Goal: Task Accomplishment & Management: Use online tool/utility

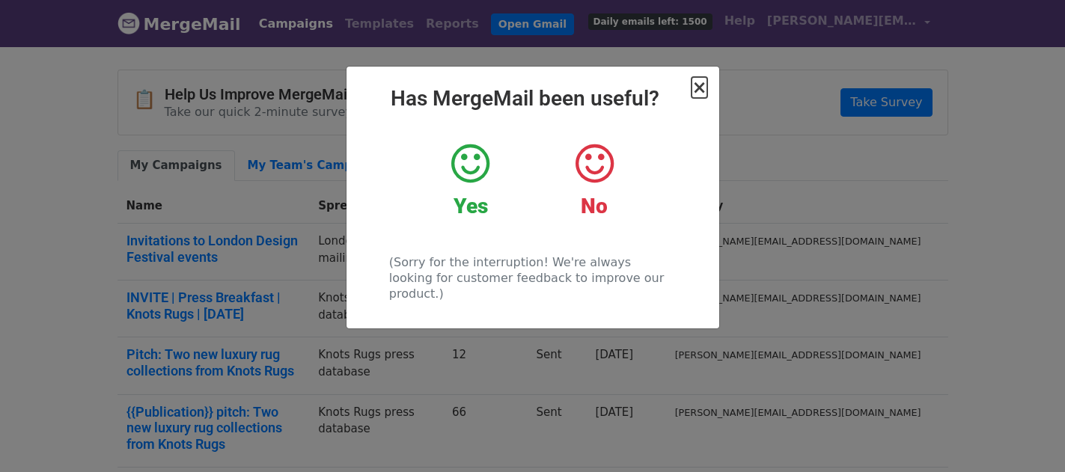
click at [705, 90] on span "×" at bounding box center [699, 87] width 15 height 21
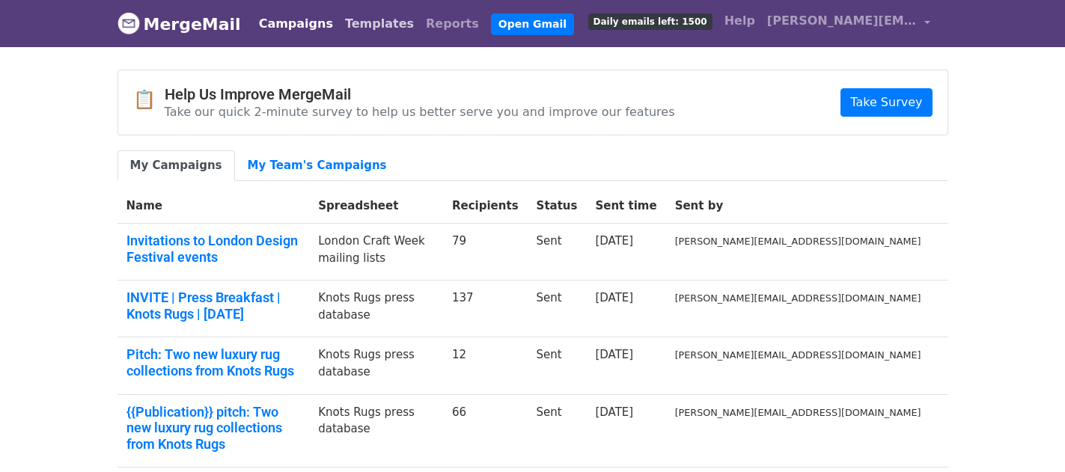
click at [339, 22] on link "Templates" at bounding box center [379, 24] width 81 height 30
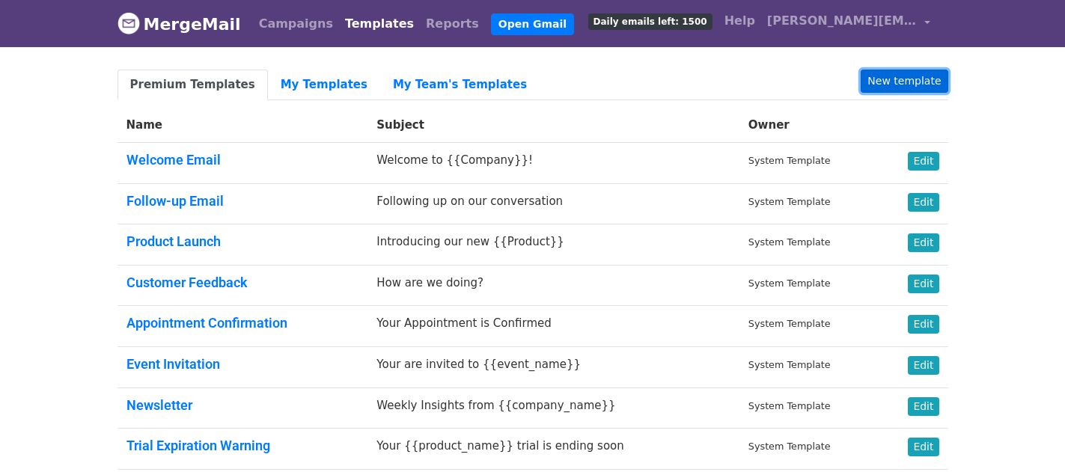
click at [901, 79] on link "New template" at bounding box center [904, 81] width 87 height 23
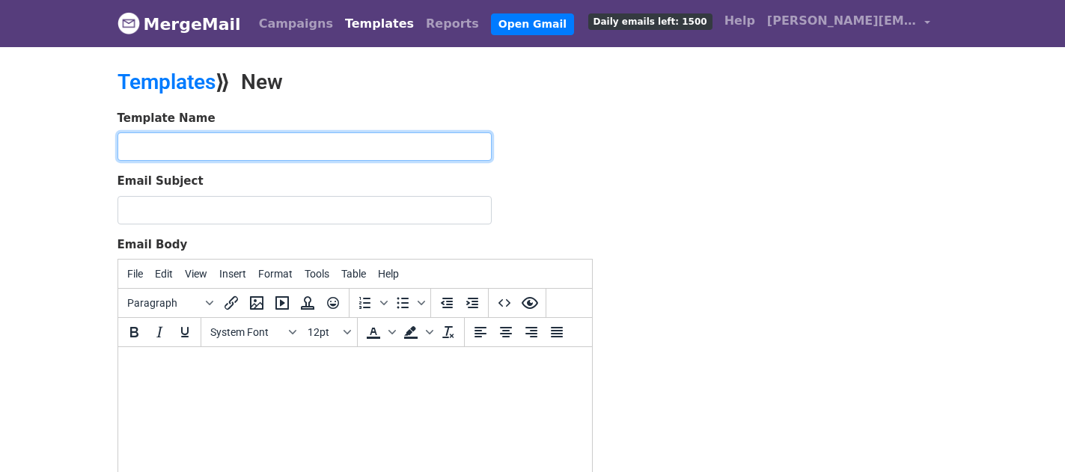
click at [174, 147] on input "text" at bounding box center [305, 147] width 374 height 28
type input "LDF - exhibition images"
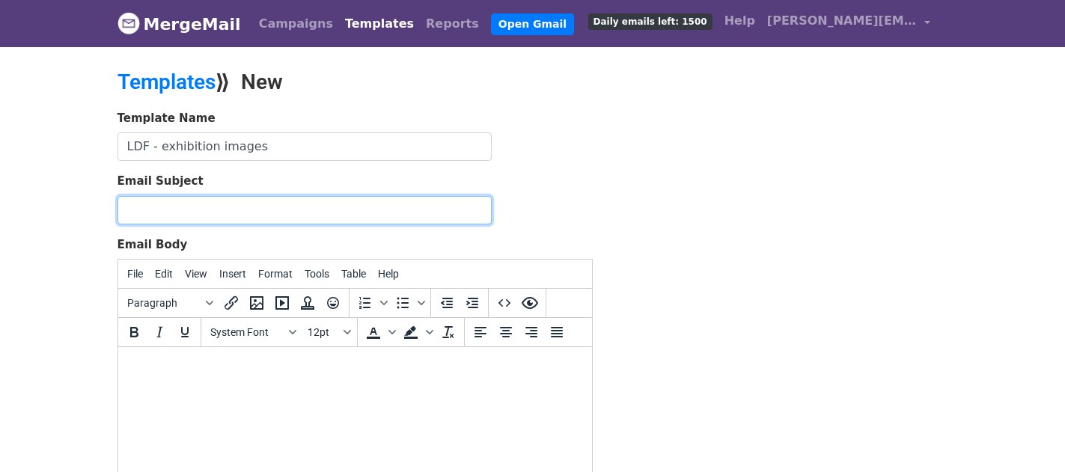
click at [160, 201] on input "Email Subject" at bounding box center [305, 210] width 374 height 28
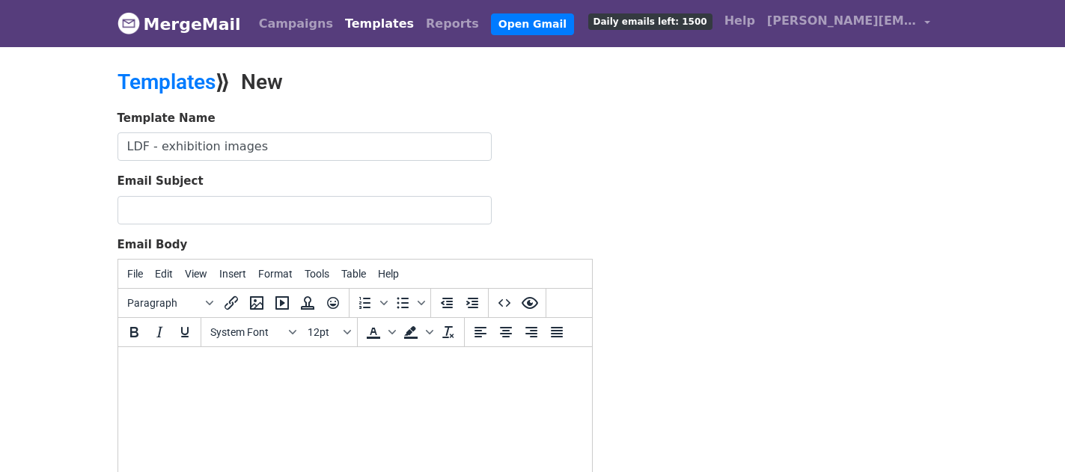
click at [177, 366] on body at bounding box center [355, 367] width 450 height 16
click at [265, 338] on span "System Font" at bounding box center [246, 332] width 73 height 12
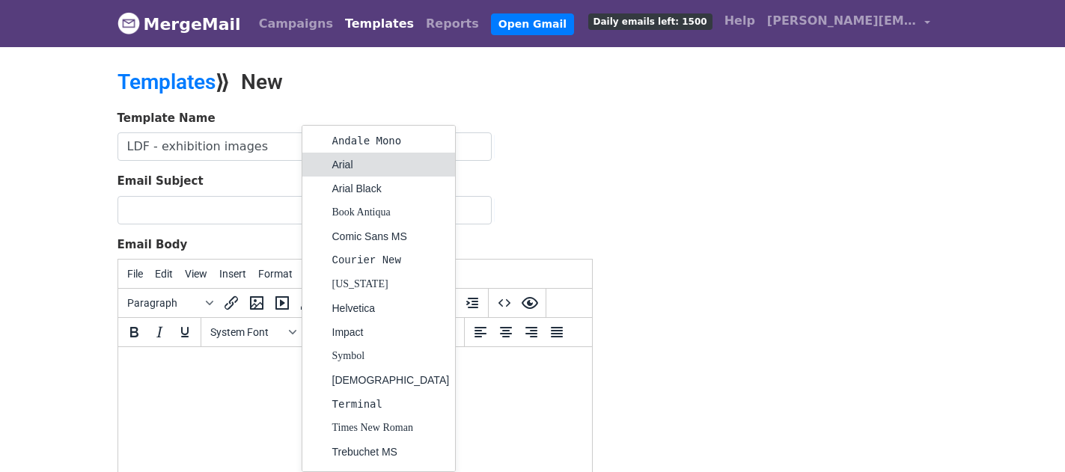
click at [343, 167] on div "Arial" at bounding box center [391, 165] width 118 height 18
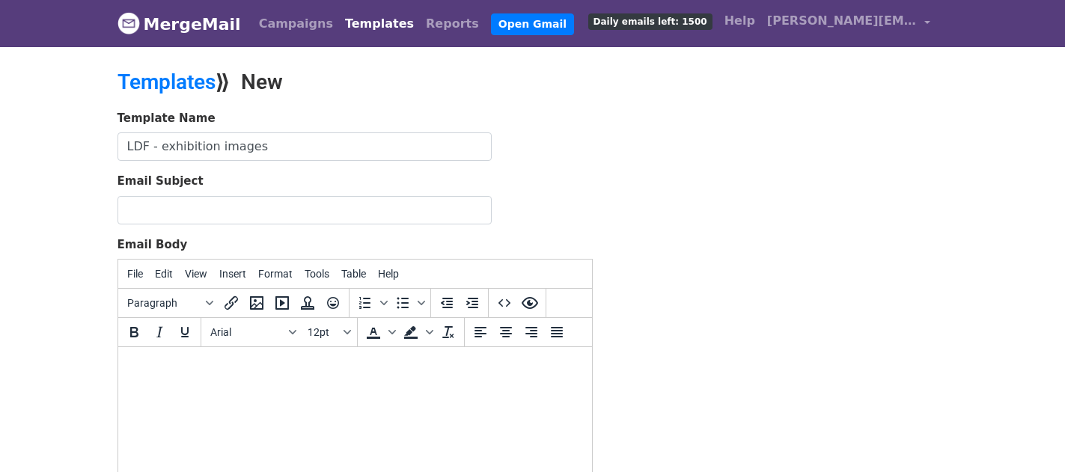
click at [332, 351] on html "﻿" at bounding box center [355, 367] width 474 height 40
click at [332, 335] on span "12pt" at bounding box center [324, 332] width 33 height 12
click at [328, 188] on div "10pt" at bounding box center [331, 184] width 58 height 24
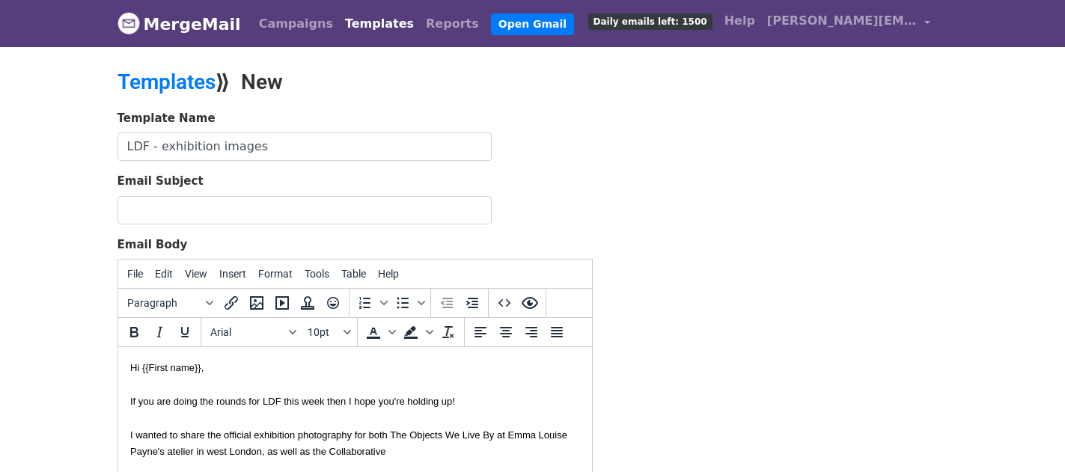
click at [329, 453] on font "If you are doing the rounds for LDF this week then I hope you're holding up! I …" at bounding box center [348, 426] width 437 height 61
click at [398, 452] on div "If you are doing the rounds for LDF this week then I hope you're holding up! I …" at bounding box center [355, 418] width 450 height 84
click at [452, 399] on font "If you are doing the rounds for LDF this week then I hope you're holding up! I …" at bounding box center [342, 435] width 424 height 79
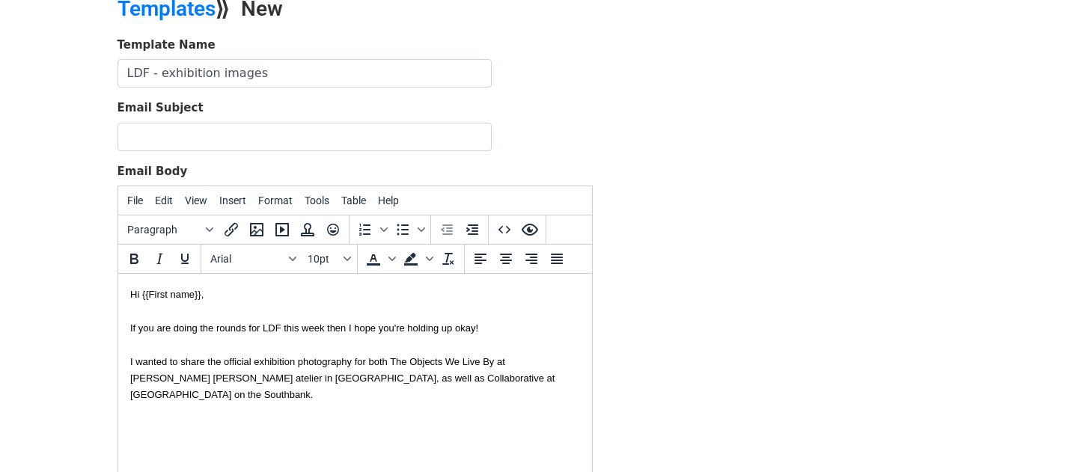
scroll to position [76, 0]
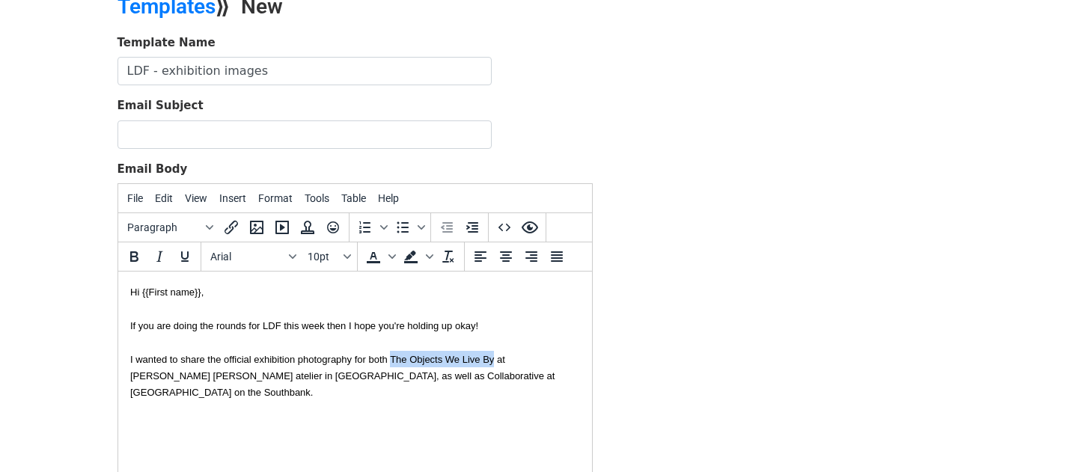
drag, startPoint x: 493, startPoint y: 362, endPoint x: 392, endPoint y: 362, distance: 101.1
click at [391, 363] on font "If you are doing the rounds for LDF this week then I hope you're holding up oka…" at bounding box center [342, 359] width 424 height 79
click at [152, 253] on icon "Italic" at bounding box center [159, 257] width 18 height 18
drag, startPoint x: 369, startPoint y: 377, endPoint x: 312, endPoint y: 376, distance: 56.9
click at [312, 376] on font "If you are doing the rounds for LDF this week then I hope you're holding up oka…" at bounding box center [342, 359] width 424 height 79
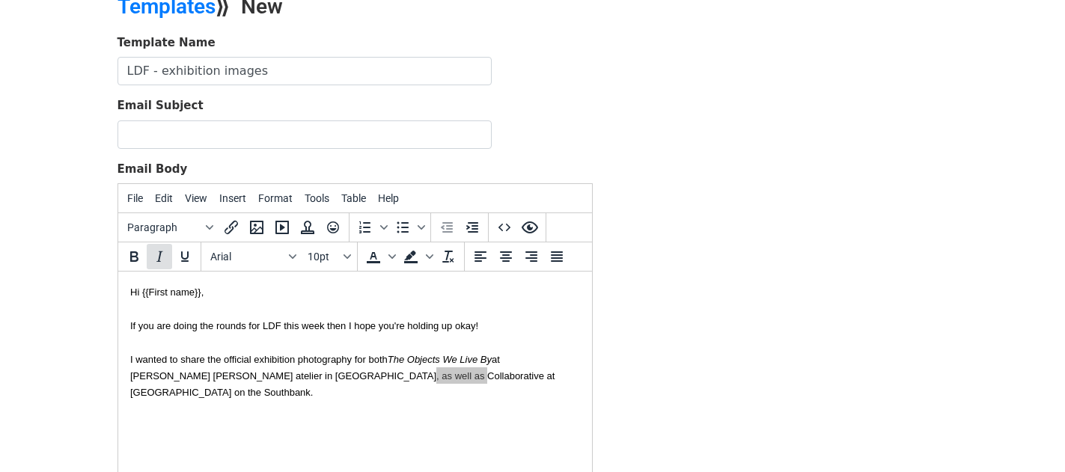
click at [165, 261] on icon "Italic" at bounding box center [159, 257] width 18 height 18
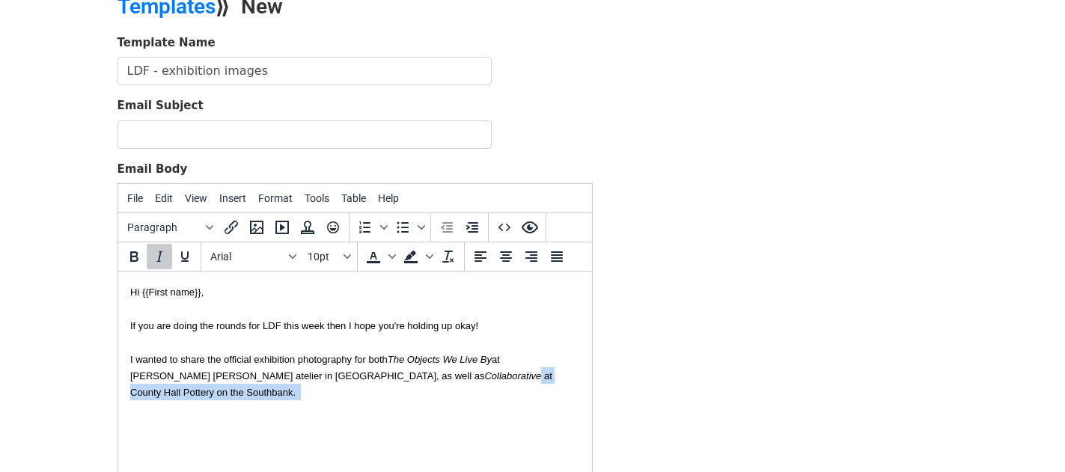
click at [562, 384] on div "If you are doing the rounds for LDF this week then I hope you're holding up oka…" at bounding box center [355, 367] width 450 height 134
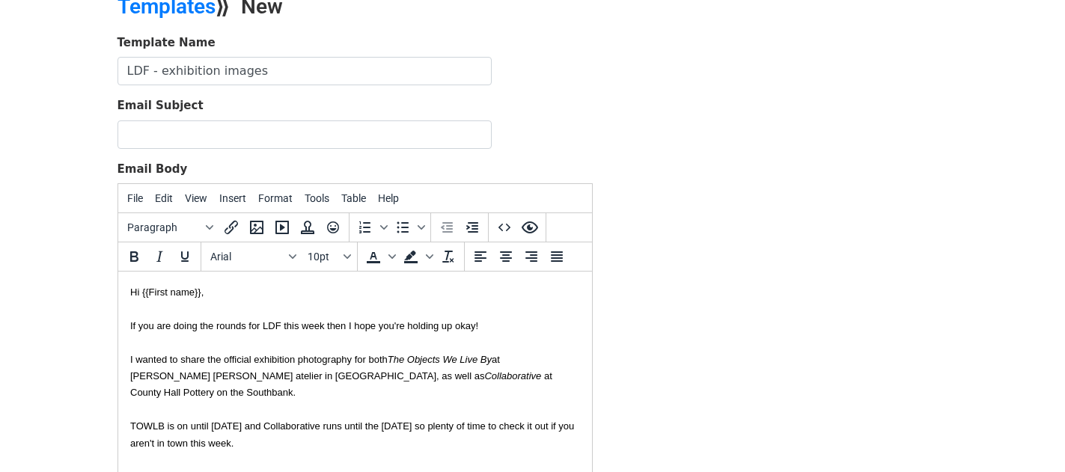
click at [544, 378] on font "If you are doing the rounds for LDF this week then I hope you're holding up oka…" at bounding box center [352, 384] width 444 height 129
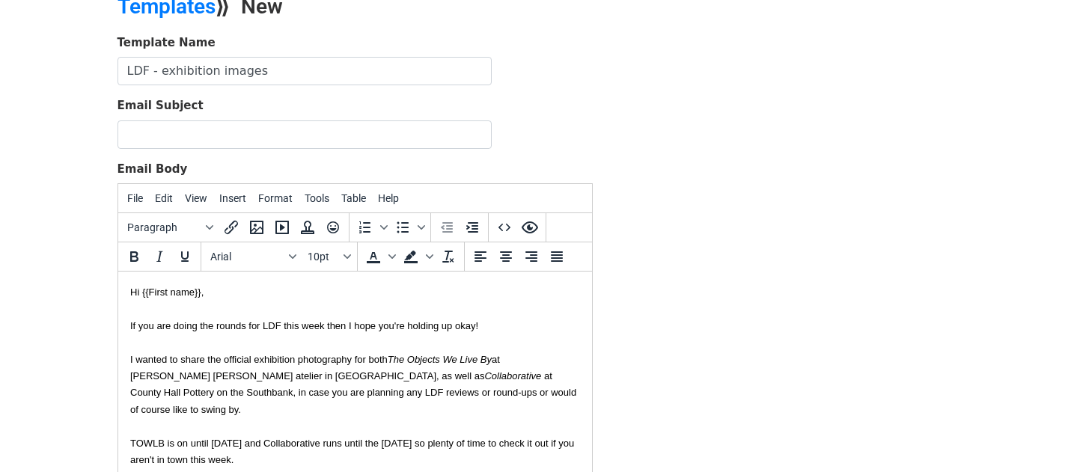
click at [467, 445] on div "If you are doing the rounds for LDF this week then I hope you're holding up oka…" at bounding box center [355, 409] width 450 height 218
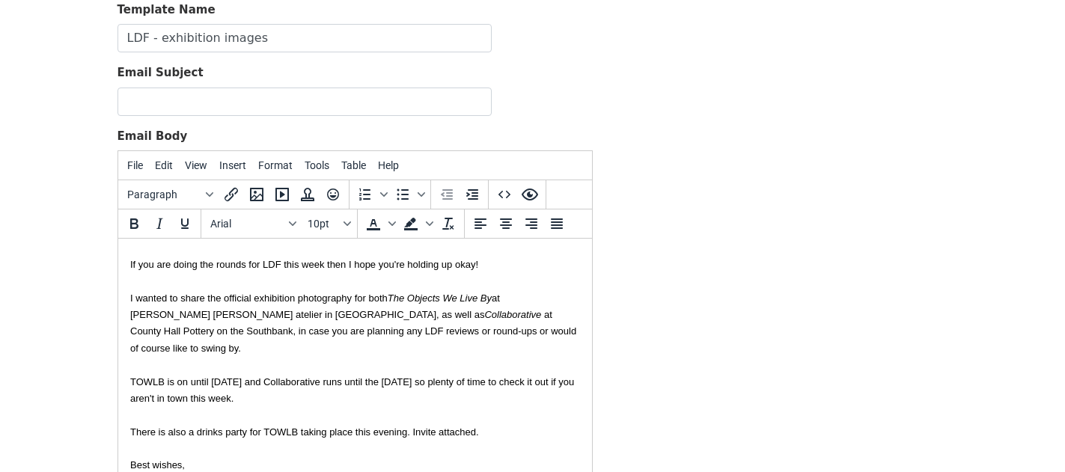
scroll to position [26, 0]
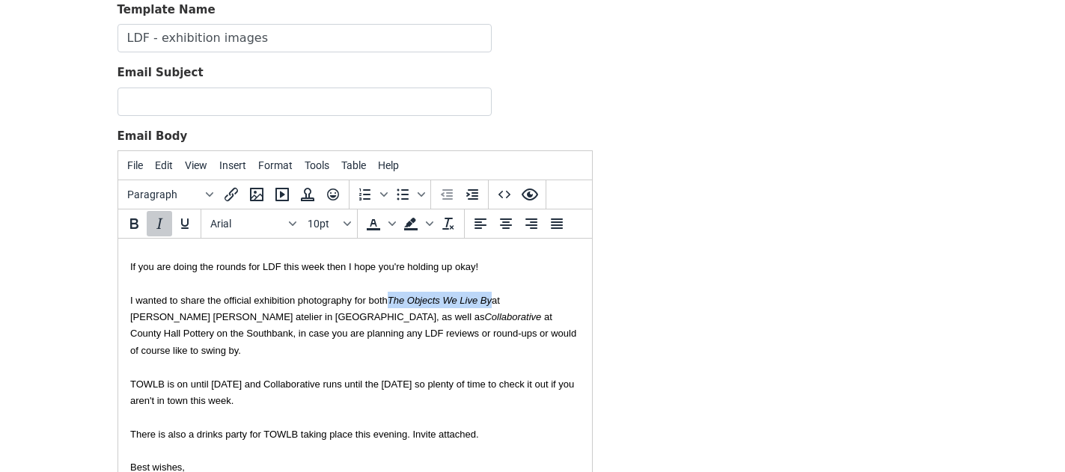
drag, startPoint x: 493, startPoint y: 299, endPoint x: 392, endPoint y: 299, distance: 101.1
click at [392, 299] on font "If you are doing the rounds for LDF this week then I hope you're holding up oka…" at bounding box center [353, 350] width 446 height 179
click at [231, 195] on icon "Insert/edit link" at bounding box center [231, 194] width 13 height 13
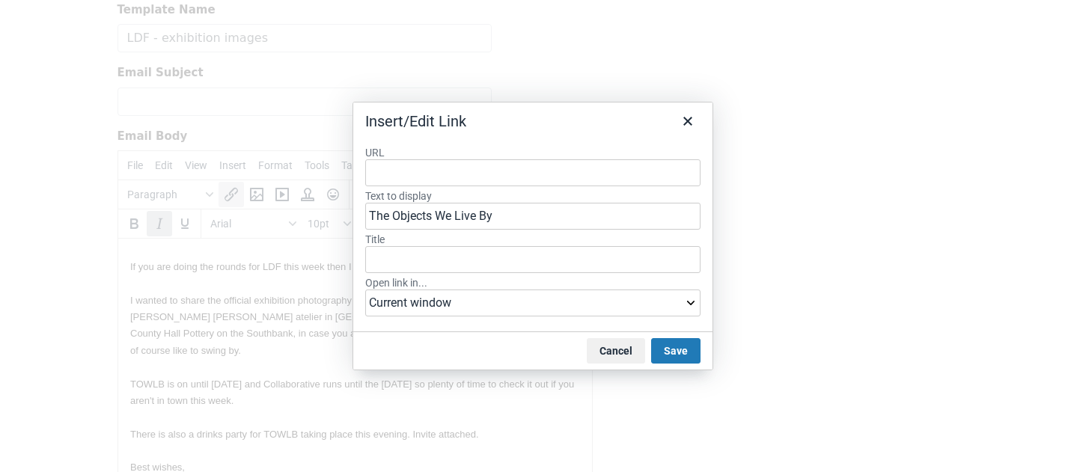
type input "https://www.dropbox.com/scl/fo/p8x3nbidpususua6fsibw/ADAPur05N1Q622320YB0D-Y?rl…"
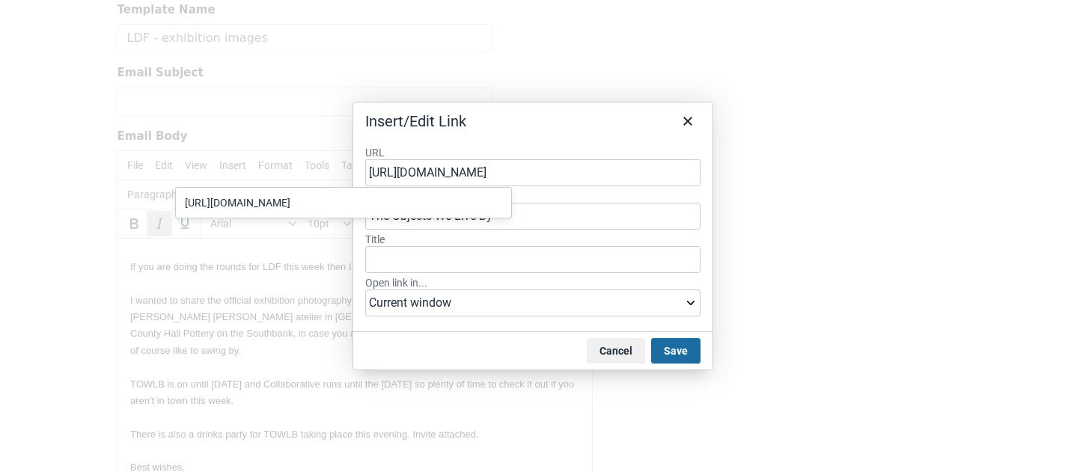
click at [676, 348] on button "Save" at bounding box center [675, 350] width 49 height 25
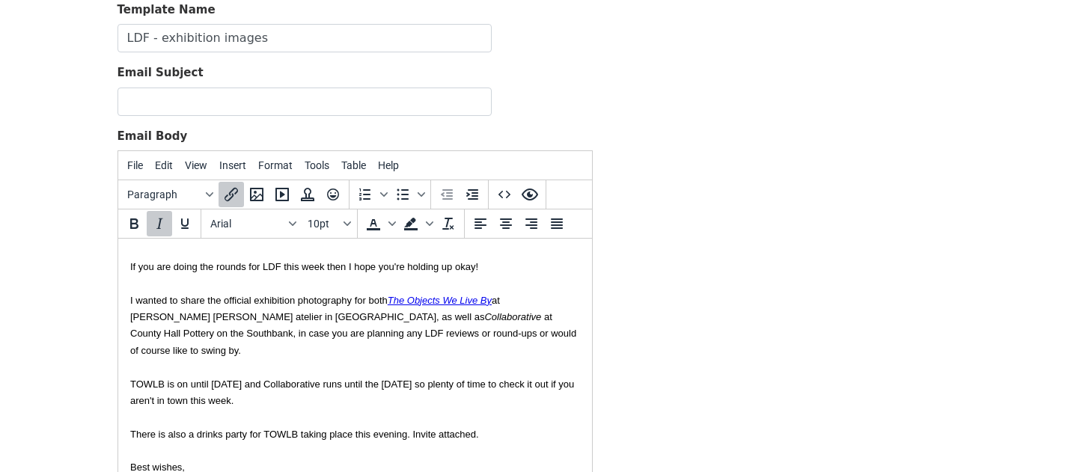
click at [371, 335] on font "If you are doing the rounds for LDF this week then I hope you're holding up oka…" at bounding box center [353, 350] width 446 height 179
drag, startPoint x: 367, startPoint y: 318, endPoint x: 314, endPoint y: 315, distance: 52.5
click at [484, 316] on icon "Collaborative" at bounding box center [512, 316] width 57 height 11
click at [231, 195] on icon "Insert/edit link" at bounding box center [231, 194] width 13 height 13
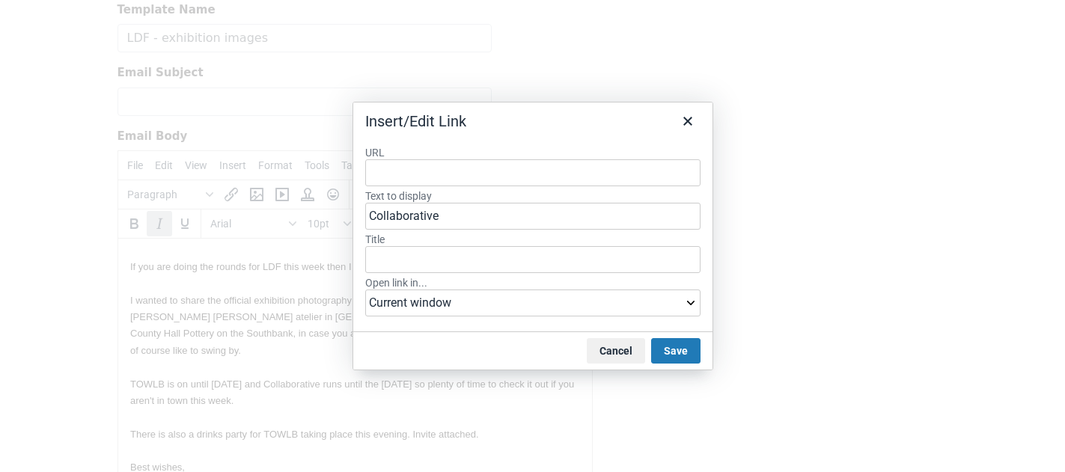
type input "https://www.dropbox.com/scl/fo/p8x3nbidpususua6fsibw/ADAPur05N1Q622320YB0D-Y?rl…"
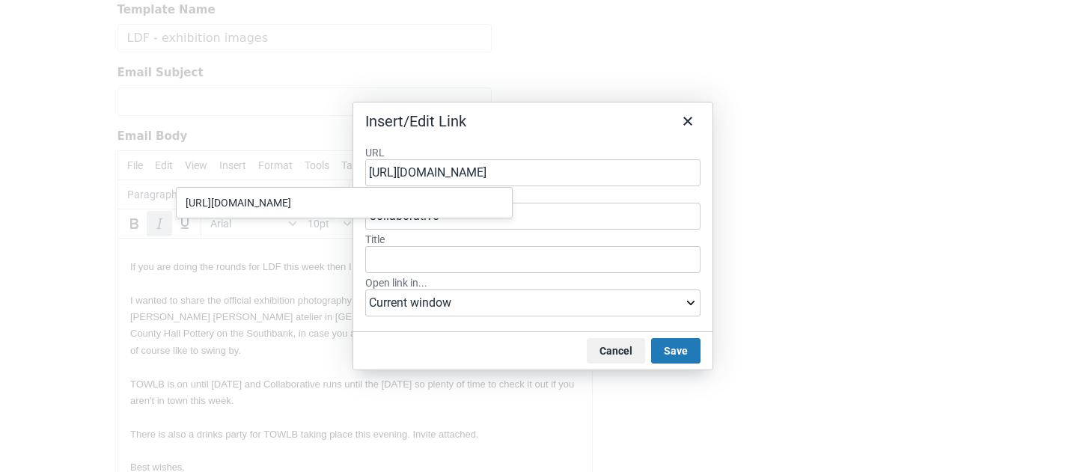
scroll to position [0, 456]
click at [683, 362] on button "Save" at bounding box center [675, 350] width 49 height 25
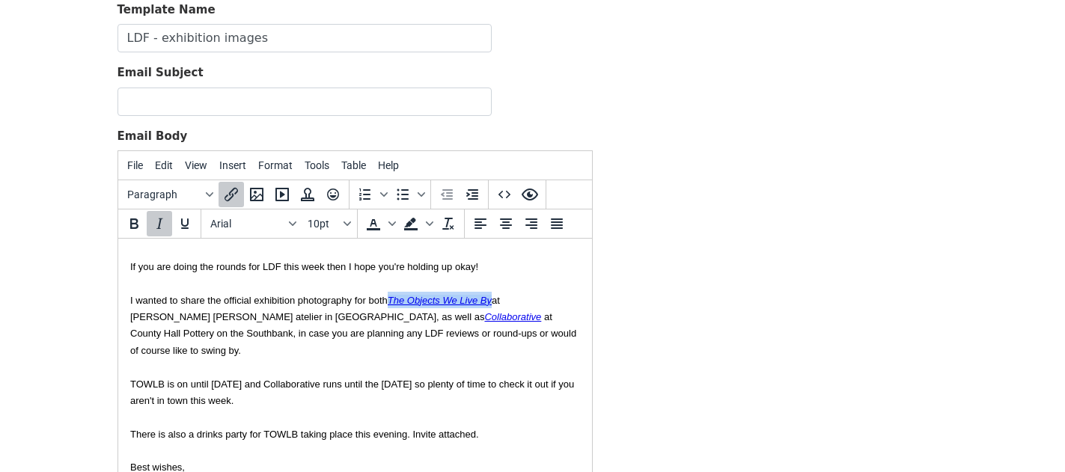
drag, startPoint x: 493, startPoint y: 299, endPoint x: 389, endPoint y: 295, distance: 103.4
click at [389, 295] on icon "The Objects We Live By﻿" at bounding box center [439, 300] width 104 height 11
click at [226, 201] on icon "Insert/edit link" at bounding box center [231, 195] width 18 height 18
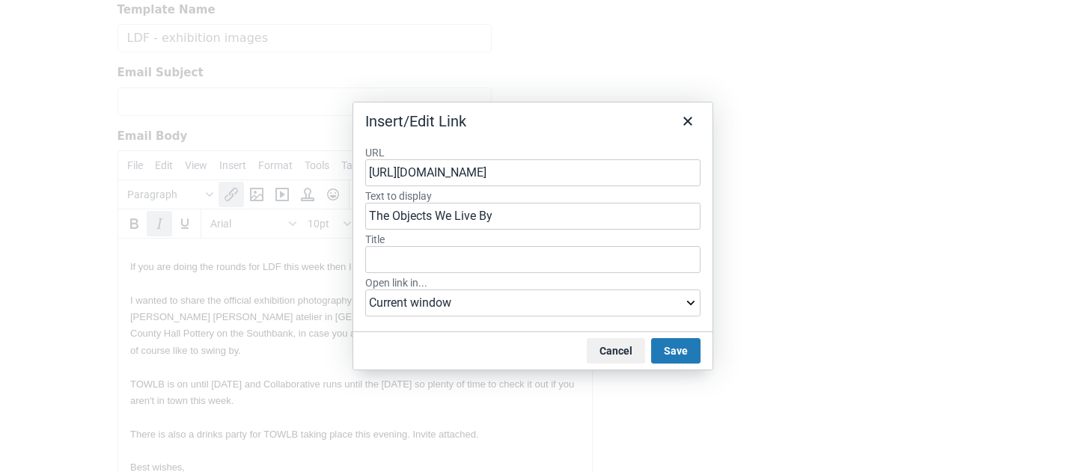
drag, startPoint x: 636, startPoint y: 174, endPoint x: 416, endPoint y: 165, distance: 220.3
click at [416, 165] on input "https://www.dropbox.com/scl/fo/p8x3nbidpususua6fsibw/ADAPur05N1Q622320YB0D-Y?rl…" at bounding box center [532, 172] width 335 height 27
drag, startPoint x: 619, startPoint y: 174, endPoint x: 362, endPoint y: 161, distance: 257.9
click at [360, 162] on div "URL https://wa6fsibw/ADAPur05N1Q622320YB0D-Y?rlkey=w8dttptiochs0dg8kffa8hskb&st…" at bounding box center [532, 233] width 359 height 198
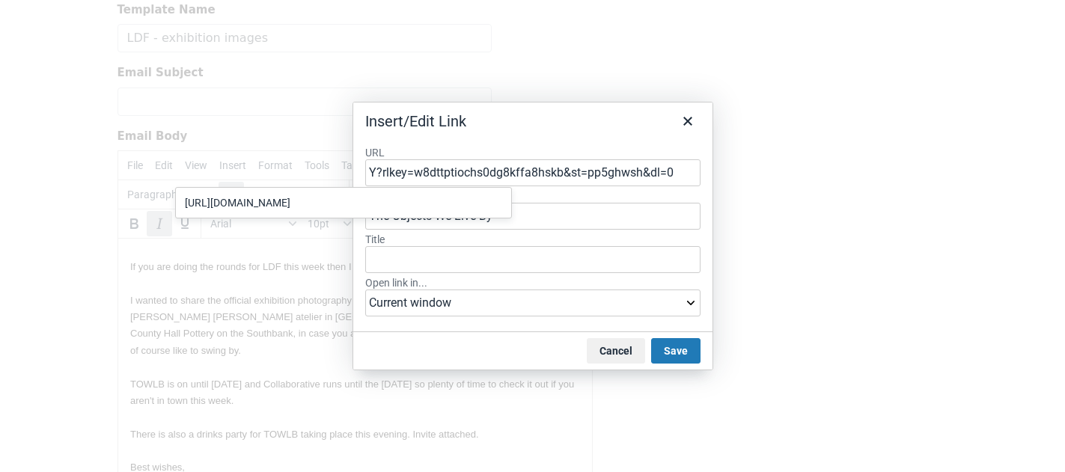
drag, startPoint x: 555, startPoint y: 172, endPoint x: 314, endPoint y: 157, distance: 241.5
click at [313, 158] on div "Insert/Edit Link URL Y?rlkey=w8dttptiochs0dg8kffa8hskb&st=pp5ghwsh&dl=0 Text to…" at bounding box center [532, 236] width 1065 height 472
type input "kb&st=pp5ghwsh&dl=0"
drag, startPoint x: 575, startPoint y: 175, endPoint x: 362, endPoint y: 175, distance: 213.4
click at [362, 175] on div "URL kb&st=pp5ghwsh&dl=0 Text to display The Objects We Live By Title Open link …" at bounding box center [532, 233] width 359 height 198
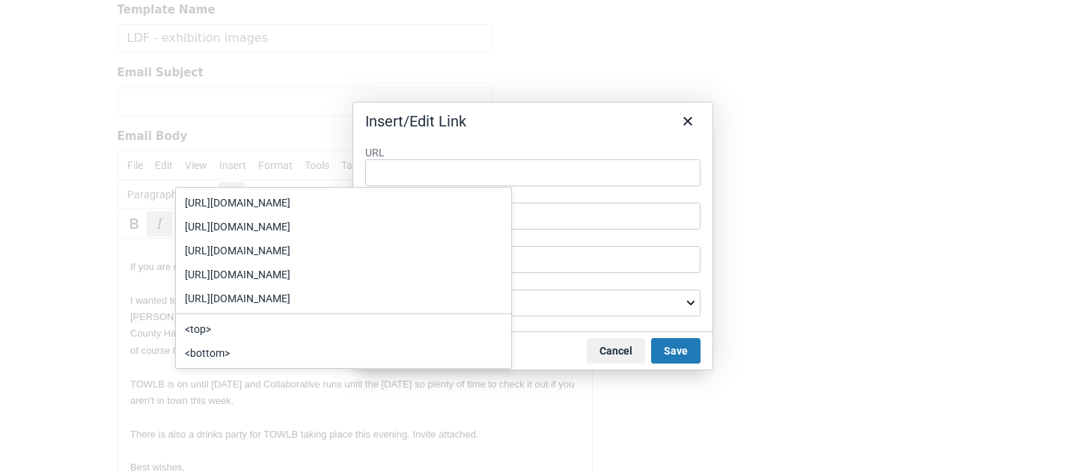
type input "https://www.dropbox.com/scl/fo/iq1k2m3dm9luhu55v5zsv/AD5tYHSOnNdeSFdXRI0iKak?rl…"
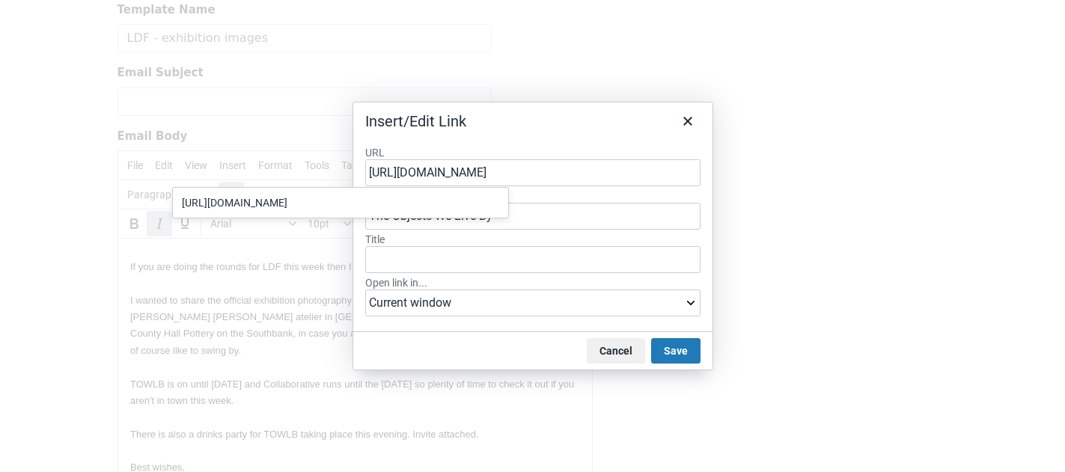
scroll to position [0, 465]
click at [700, 356] on button "Save" at bounding box center [675, 350] width 49 height 25
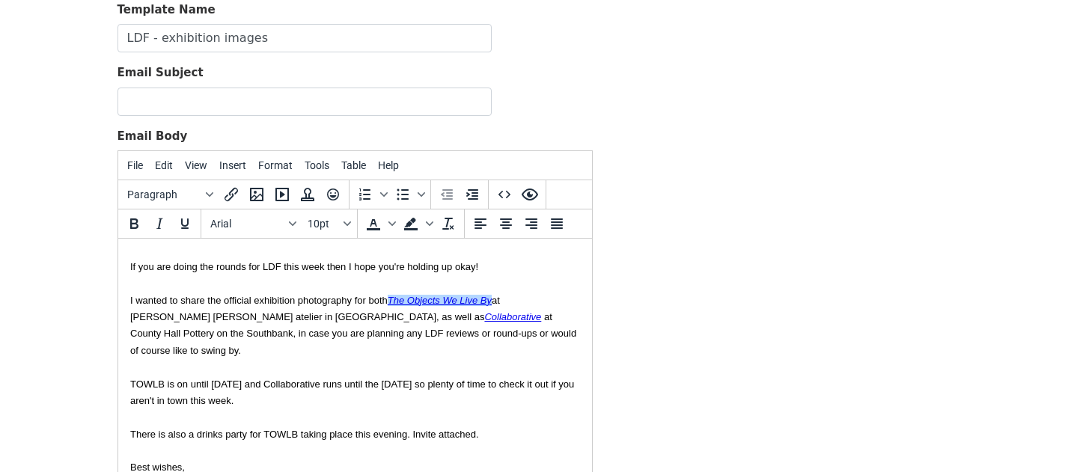
click at [416, 423] on font "If you are doing the rounds for LDF this week then I hope you're holding up oka…" at bounding box center [353, 350] width 446 height 179
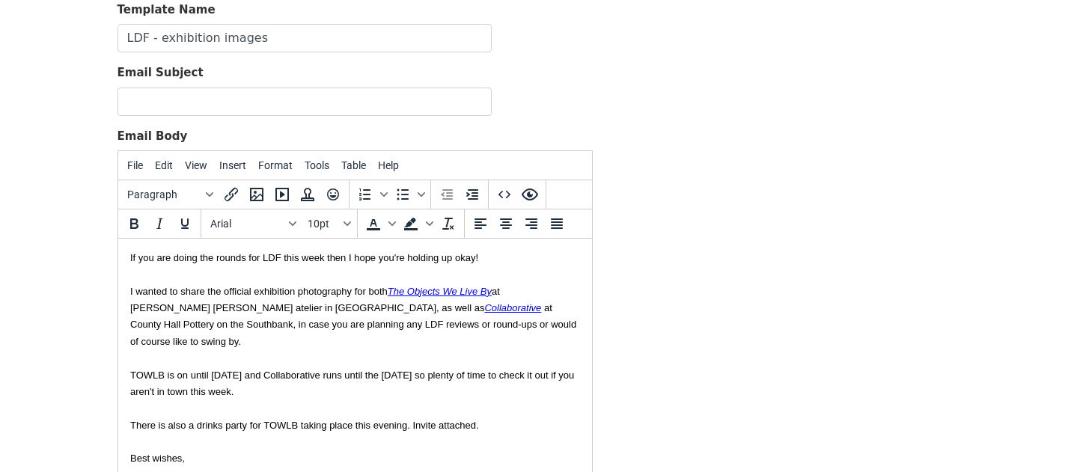
scroll to position [57, 0]
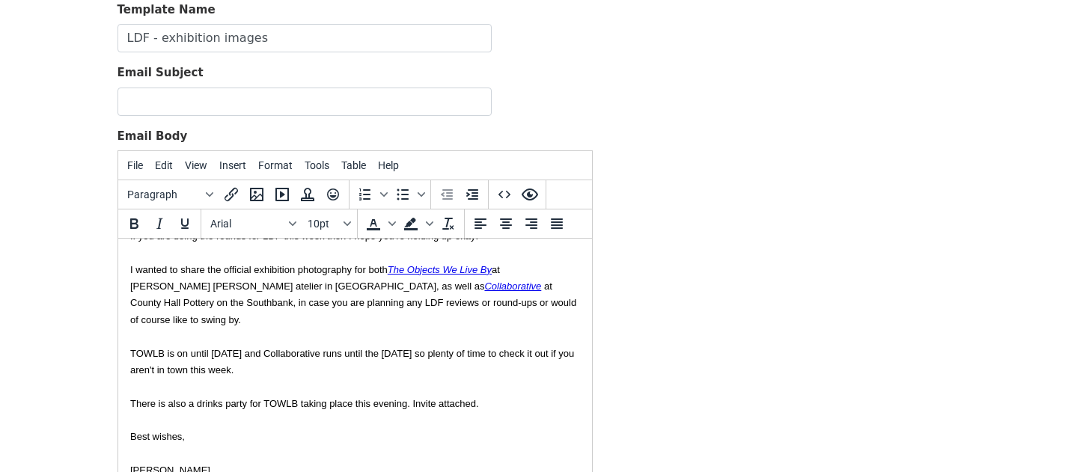
click at [532, 299] on div "If you are doing the rounds for LDF this week then I hope you're holding up oka…" at bounding box center [355, 310] width 450 height 201
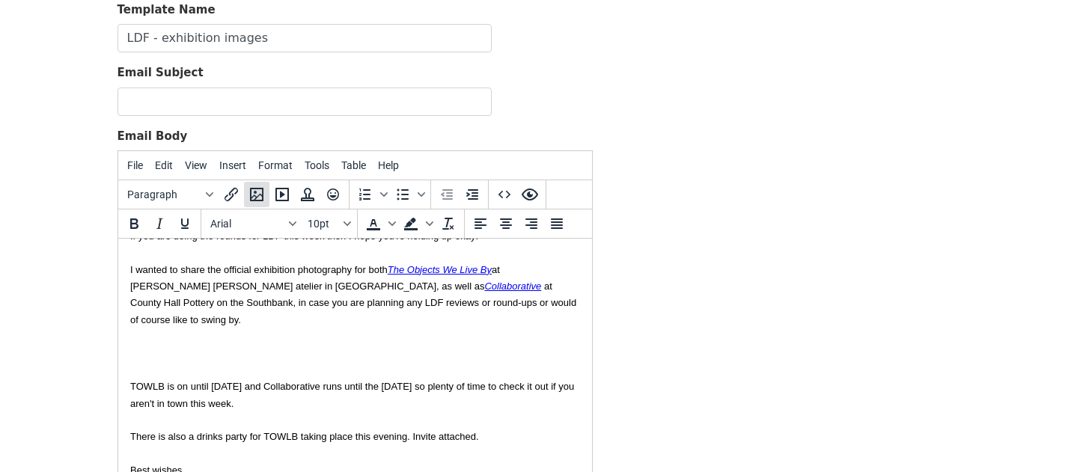
click at [261, 201] on icon "Insert/edit image" at bounding box center [257, 195] width 18 height 18
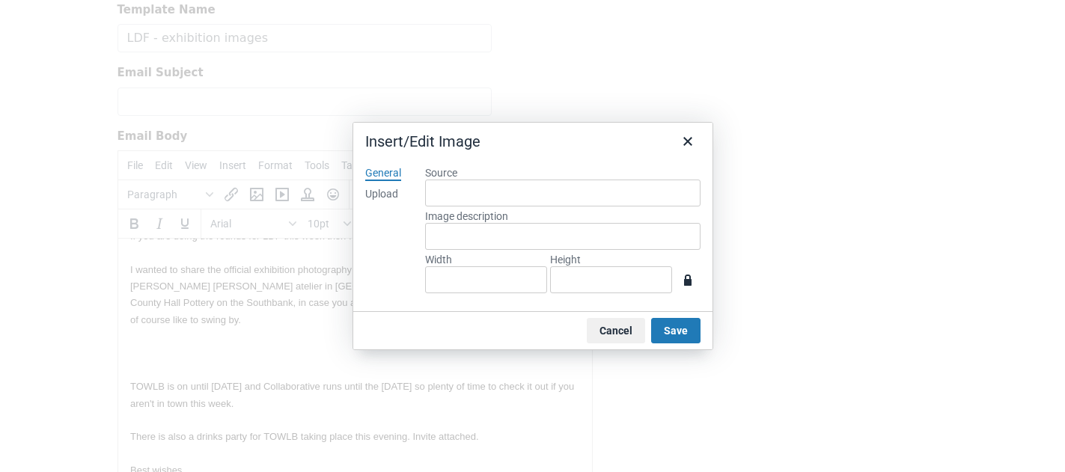
click at [381, 197] on div "Upload" at bounding box center [381, 194] width 33 height 15
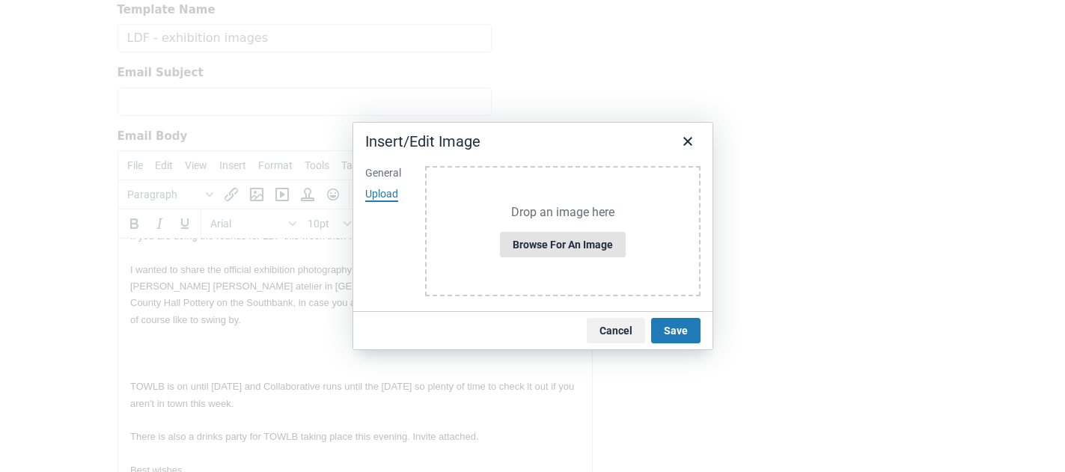
click at [576, 243] on button "Browse for an image" at bounding box center [563, 244] width 126 height 25
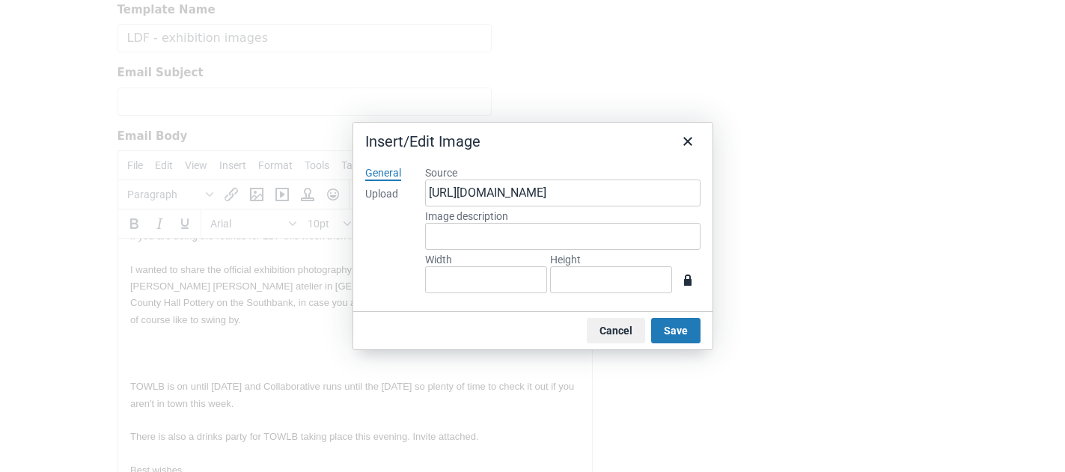
type input "1210"
type input "912"
click at [588, 282] on input "912" at bounding box center [611, 280] width 122 height 27
type input "121"
type input "91"
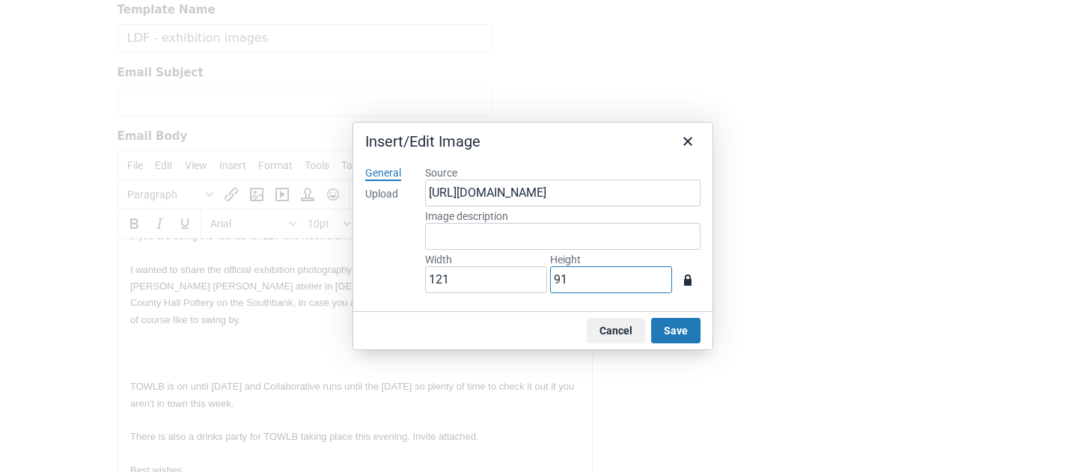
type input "12"
type input "9"
type input "5"
type input "4"
type input "53"
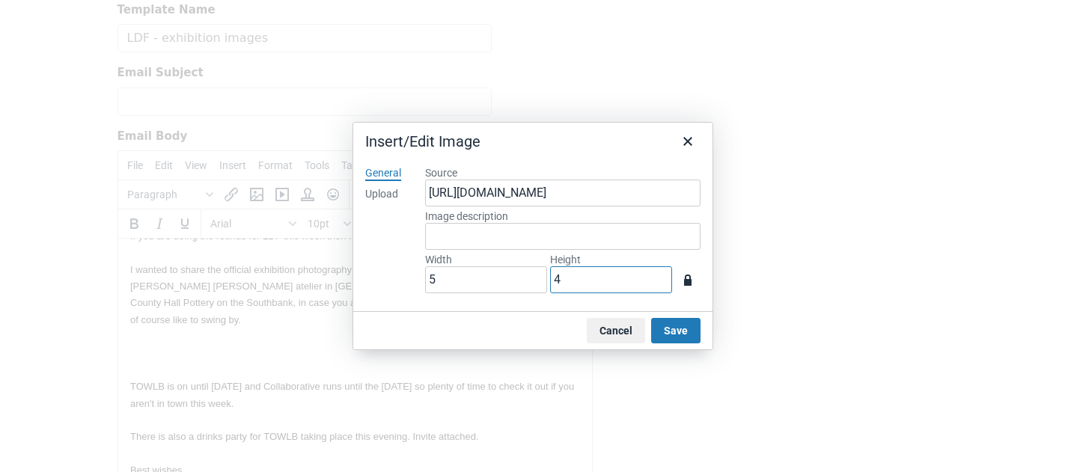
type input "40"
type input "531"
type input "400"
click at [661, 330] on button "Save" at bounding box center [675, 330] width 49 height 25
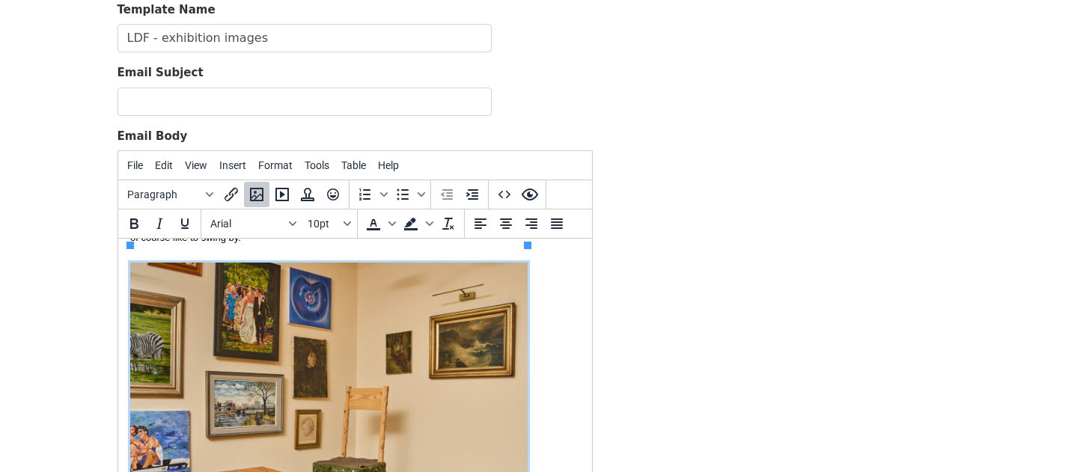
scroll to position [124, 0]
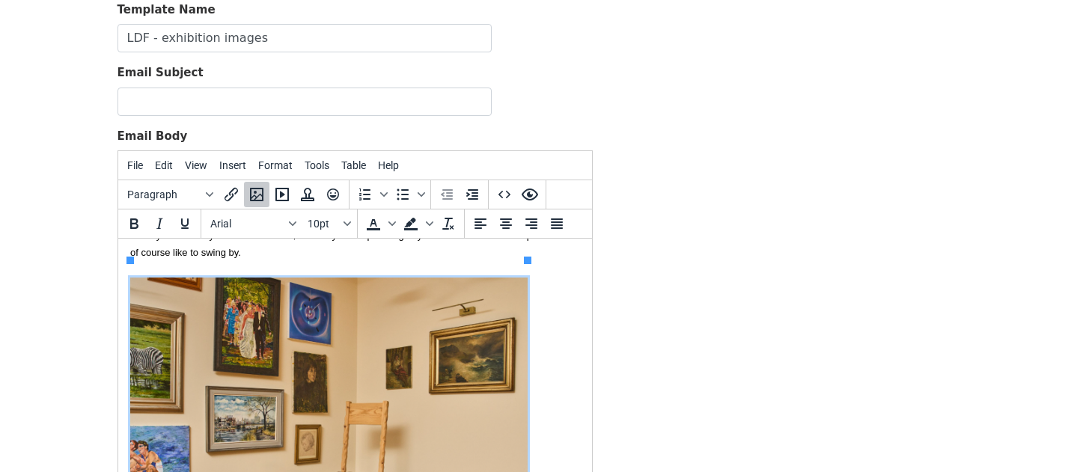
click at [473, 318] on img at bounding box center [329, 427] width 398 height 299
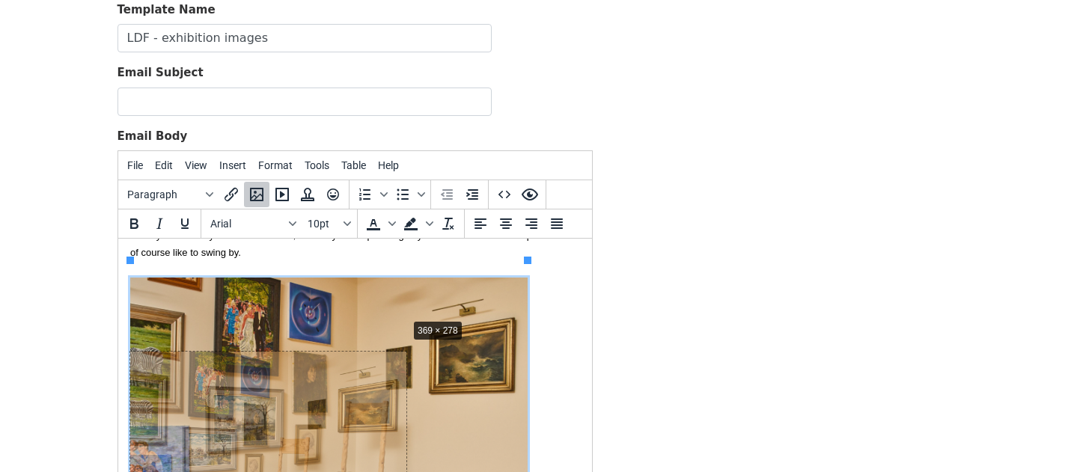
drag, startPoint x: 530, startPoint y: 262, endPoint x: 404, endPoint y: 323, distance: 139.6
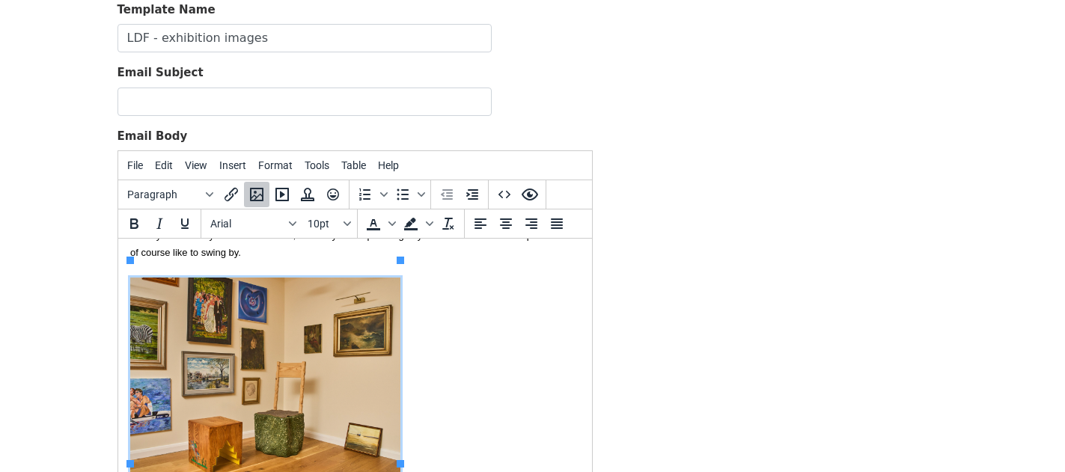
click at [450, 341] on div "TOWLB is on until Sunday and Collaborative runs until the 9th November so plent…" at bounding box center [355, 424] width 450 height 292
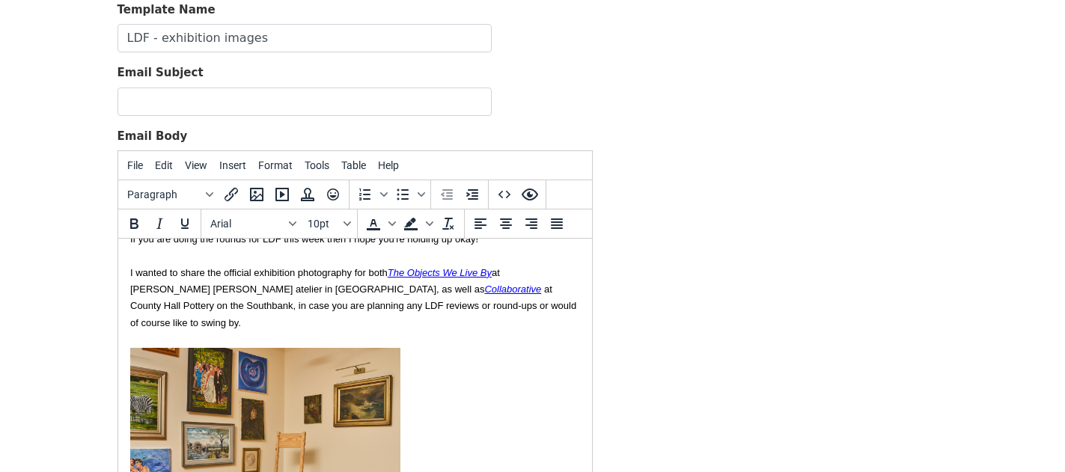
scroll to position [106, 0]
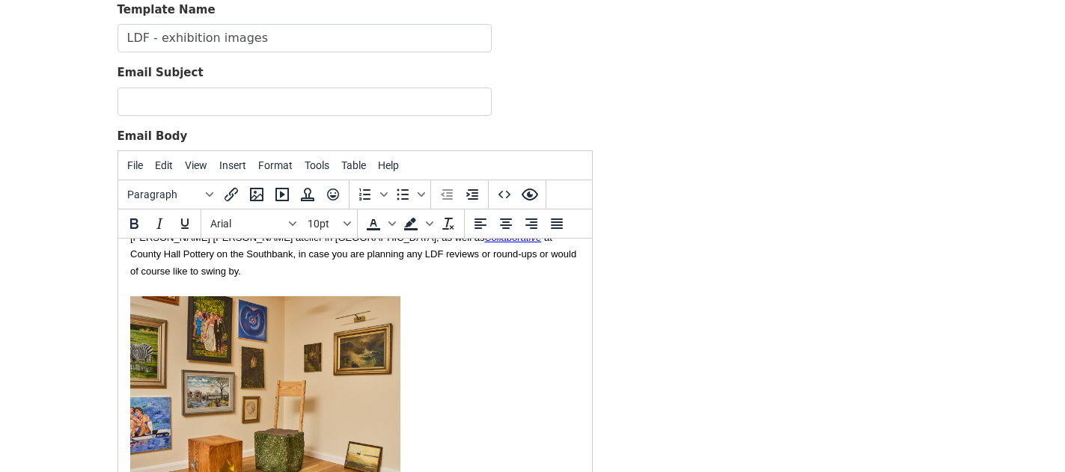
click at [382, 319] on img at bounding box center [265, 398] width 270 height 204
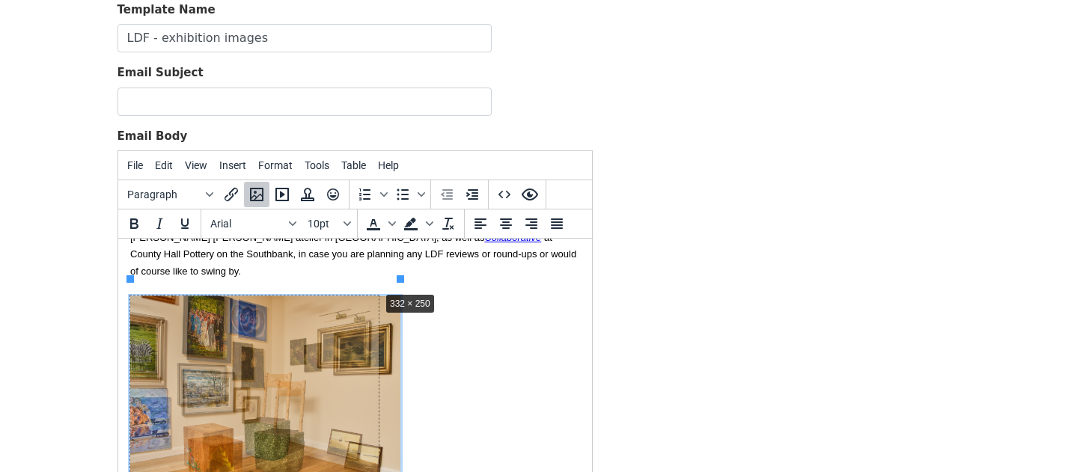
drag, startPoint x: 401, startPoint y: 280, endPoint x: 372, endPoint y: 298, distance: 34.3
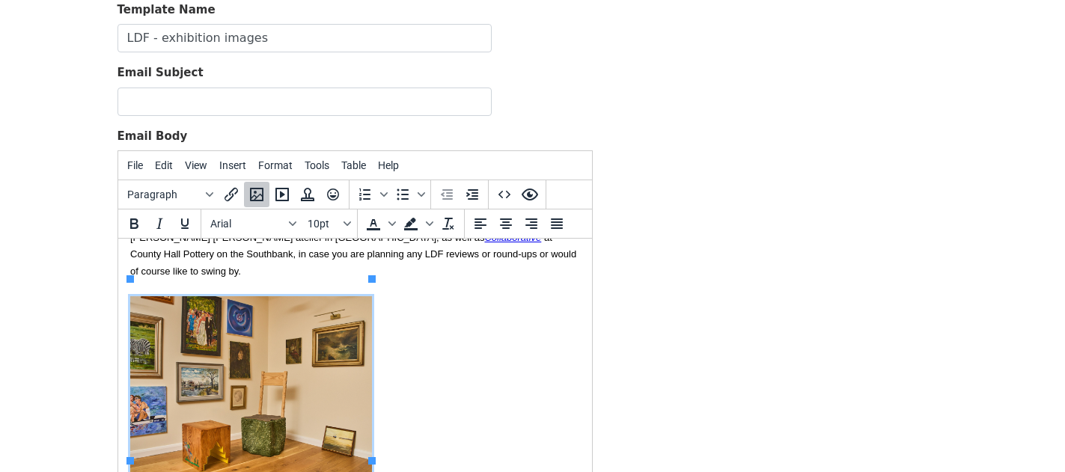
click at [418, 349] on div "TOWLB is on until Sunday and Collaborative runs until the 9th November so plent…" at bounding box center [355, 431] width 450 height 270
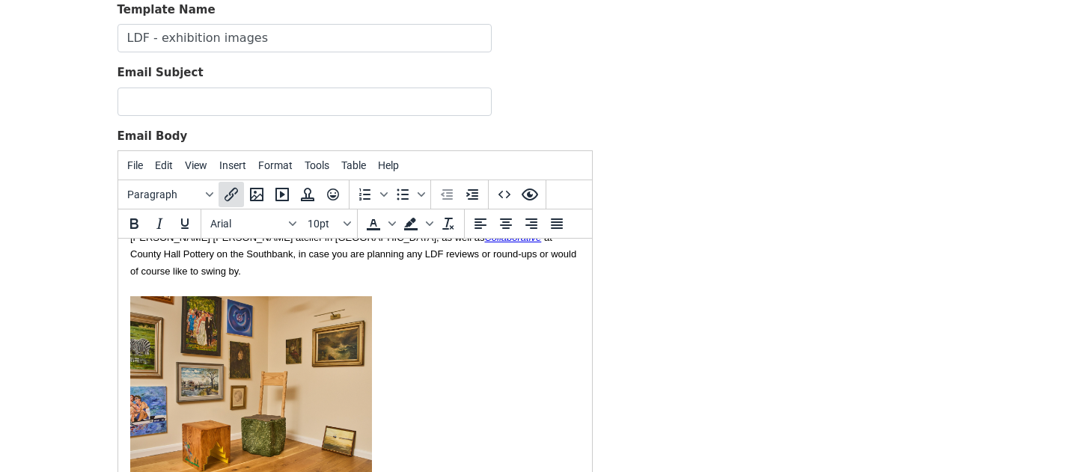
click at [237, 205] on button "Insert/edit link" at bounding box center [231, 194] width 25 height 25
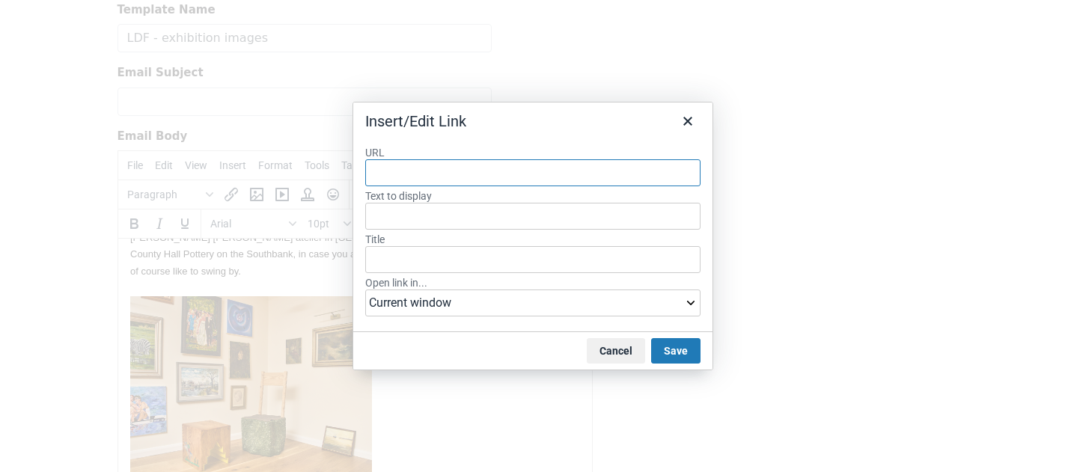
click at [621, 364] on div "Cancel Save" at bounding box center [532, 351] width 359 height 38
click at [618, 349] on button "Cancel" at bounding box center [616, 350] width 58 height 25
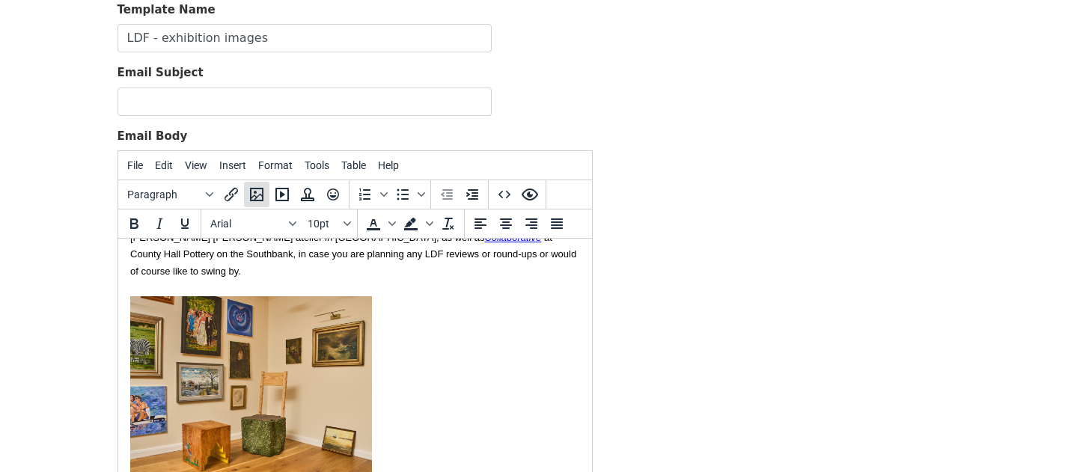
click at [259, 198] on icon "Insert/edit image" at bounding box center [257, 195] width 18 height 18
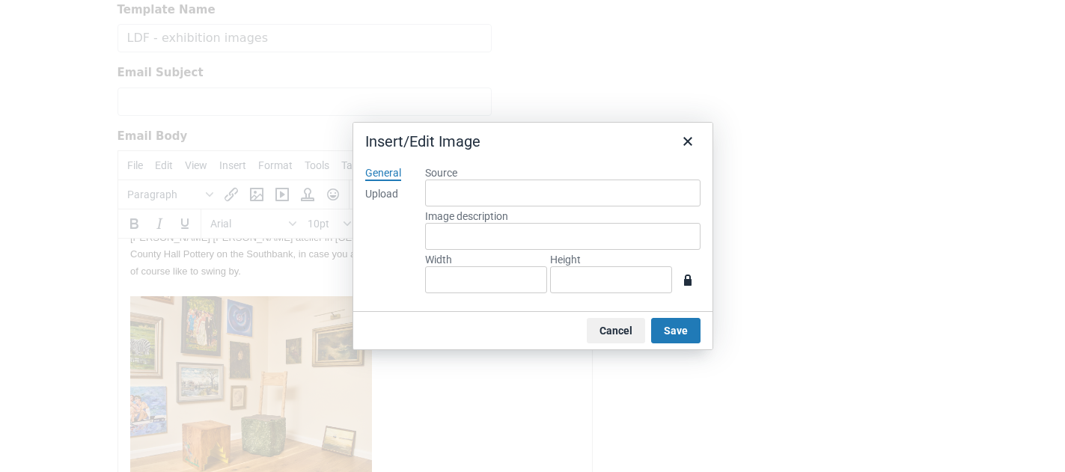
click at [386, 191] on div "Upload" at bounding box center [381, 194] width 33 height 15
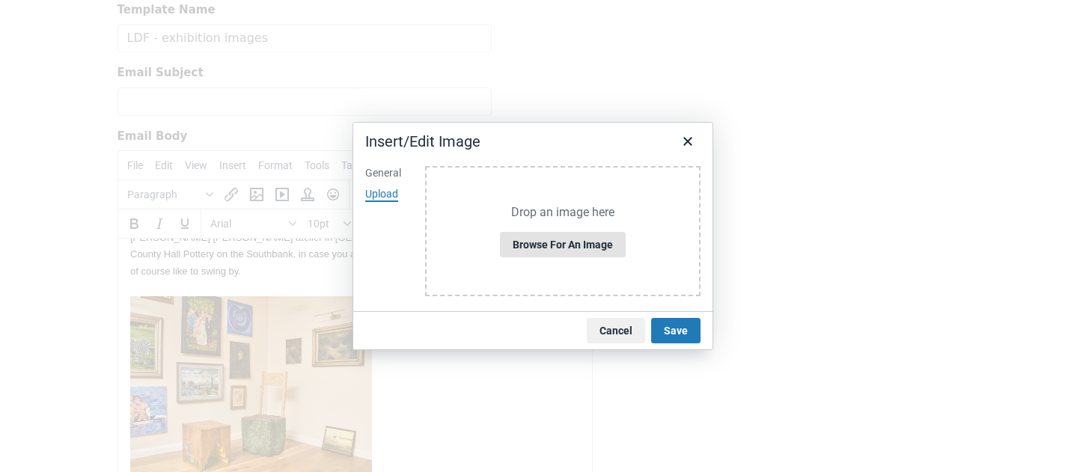
click at [562, 251] on button "Browse for an image" at bounding box center [563, 244] width 126 height 25
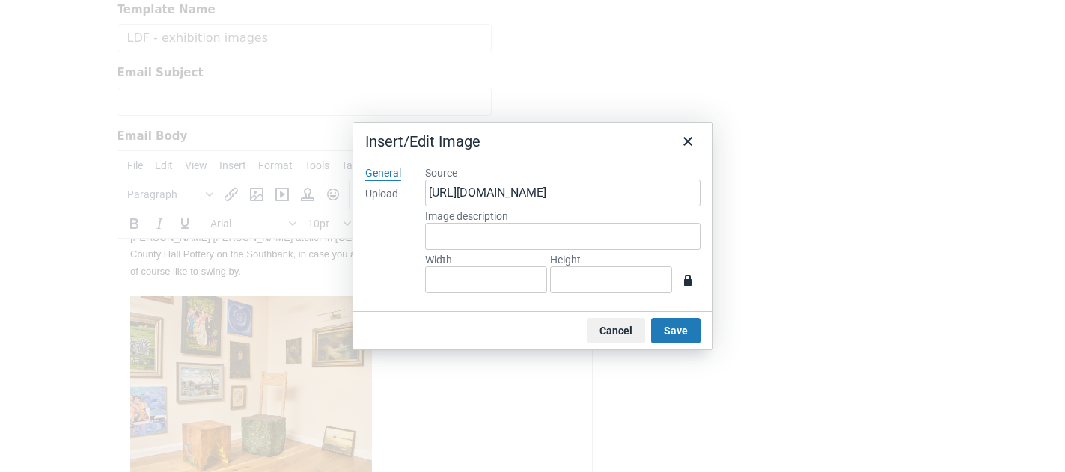
type input "670"
type input "790"
click at [596, 279] on input "790" at bounding box center [611, 280] width 122 height 27
type input "67"
type input "79"
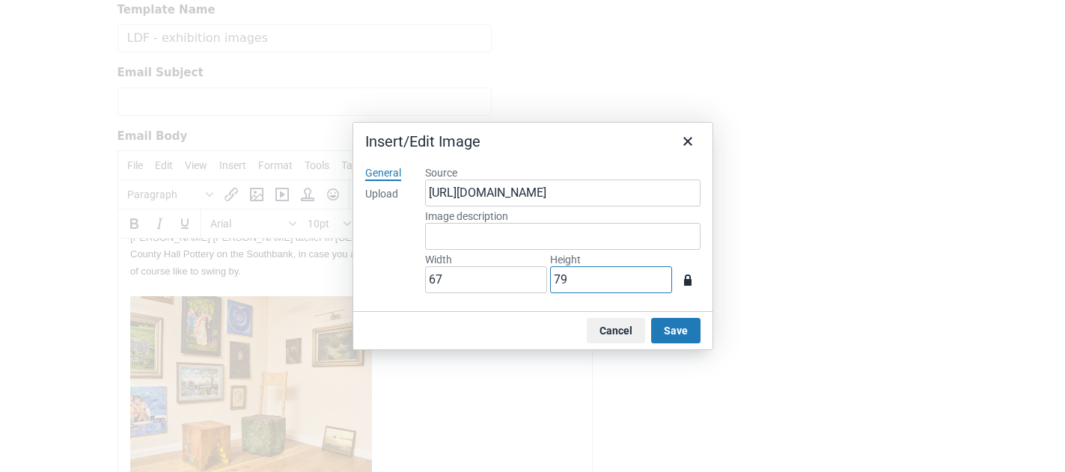
type input "6"
type input "7"
type input "3"
type input "25"
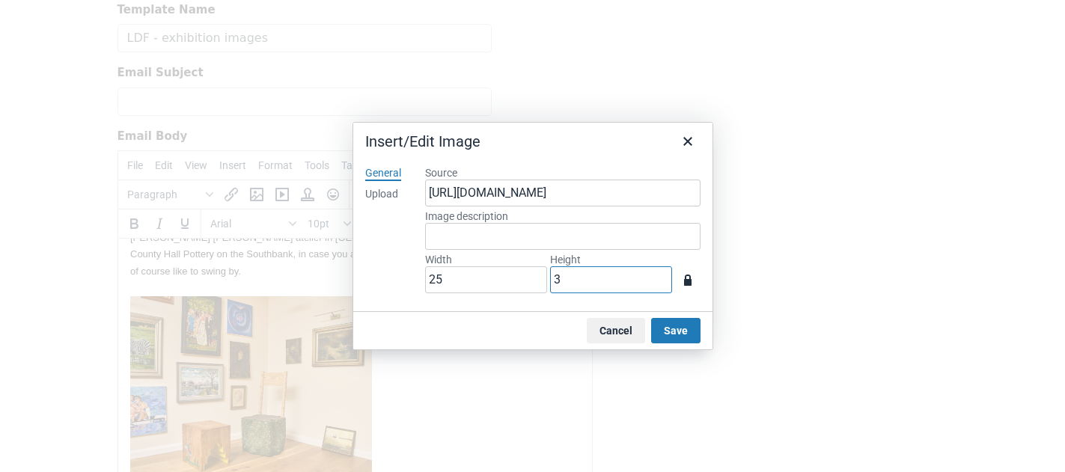
type input "30"
type input "254"
type input "300"
click at [659, 322] on button "Save" at bounding box center [675, 330] width 49 height 25
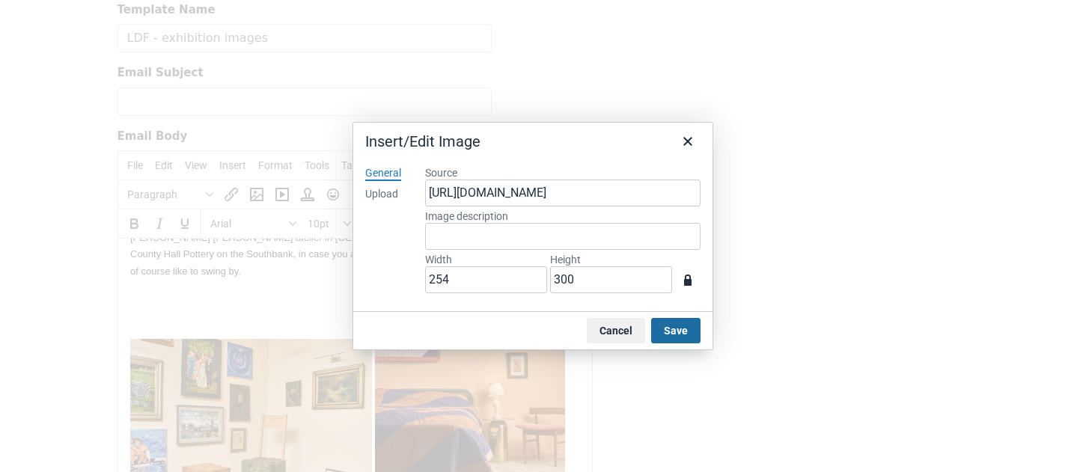
scroll to position [139, 0]
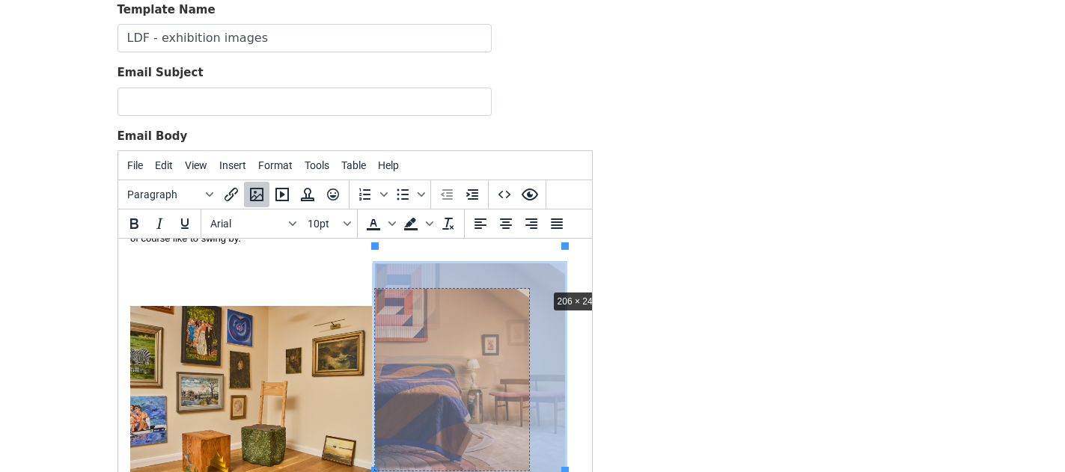
drag, startPoint x: 563, startPoint y: 246, endPoint x: 545, endPoint y: 287, distance: 45.6
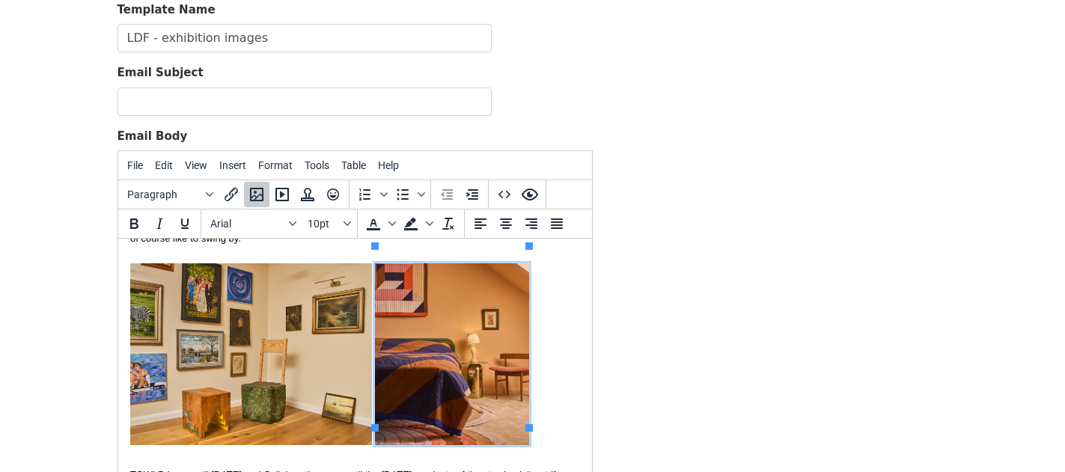
click at [584, 319] on html "Hi {{First name}}, If you are doing the rounds for LDF this week then I hope yo…" at bounding box center [355, 356] width 474 height 512
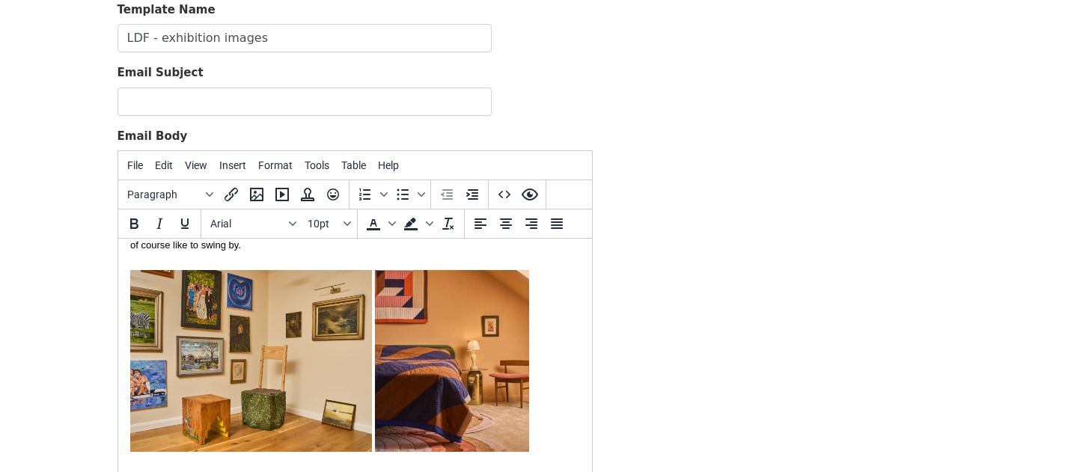
scroll to position [0, 0]
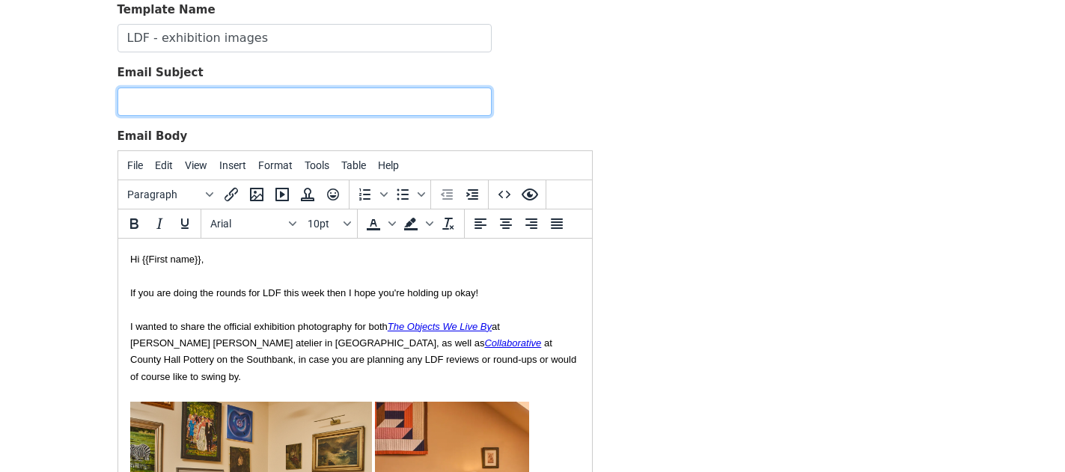
click at [148, 106] on input "Email Subject" at bounding box center [305, 102] width 374 height 28
type input "LDF exhibition photography - The Objects We Live By and Collaborative"
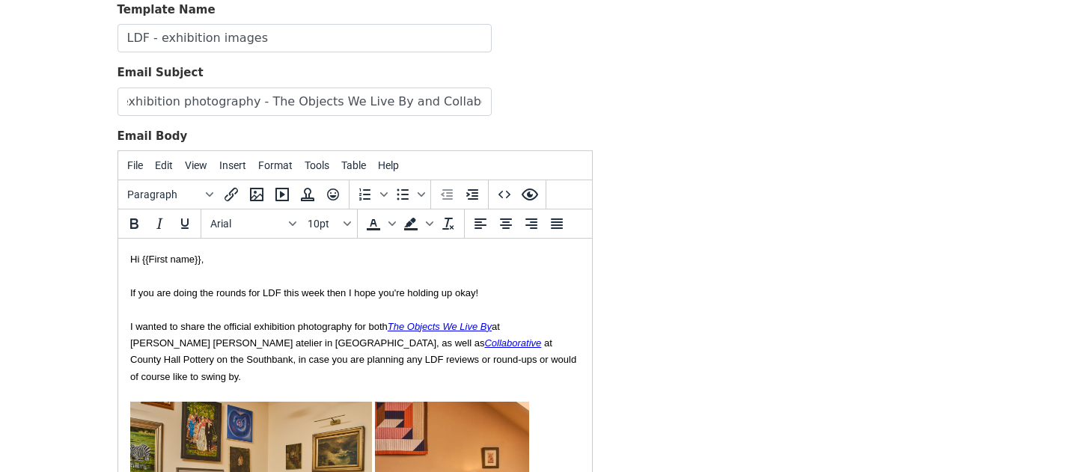
click at [541, 72] on div "Email Subject LDF exhibition photography - The Objects We Live By and Collabora…" at bounding box center [355, 90] width 475 height 52
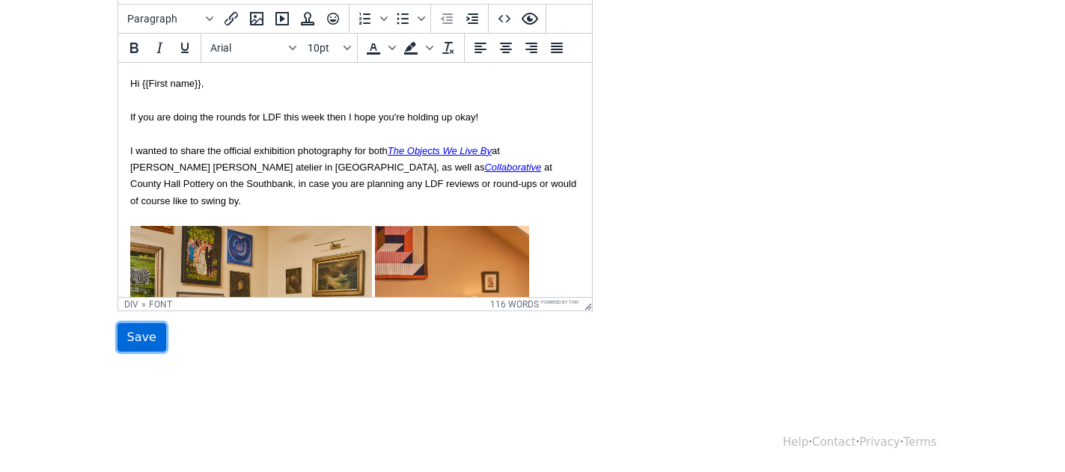
click at [140, 332] on input "Save" at bounding box center [142, 337] width 49 height 28
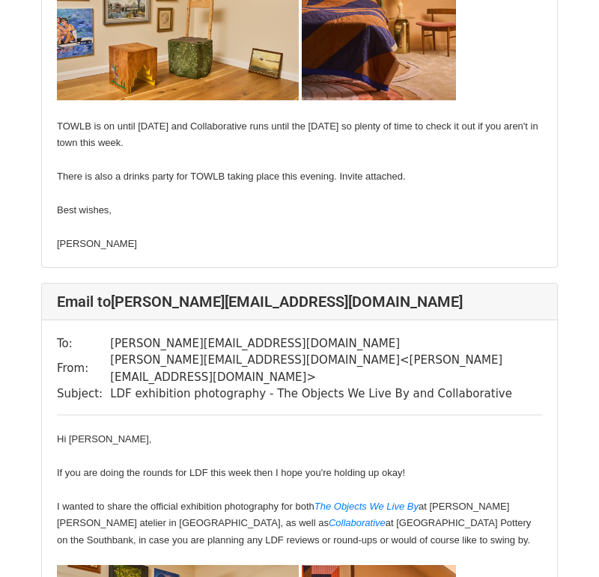
scroll to position [517, 0]
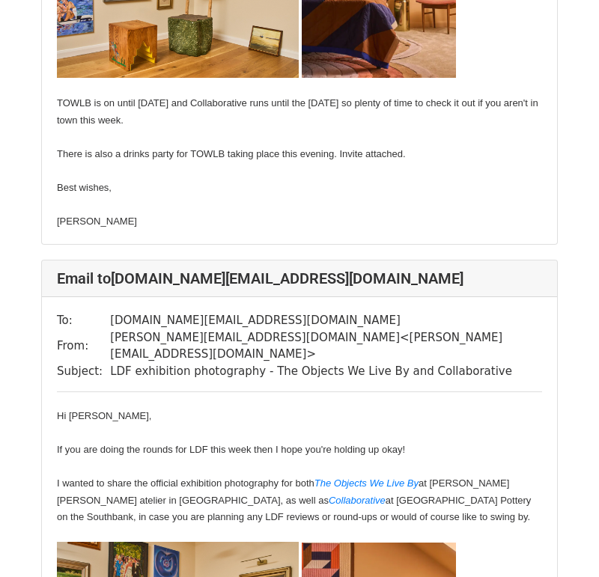
scroll to position [1230, 0]
